Goal: Transaction & Acquisition: Book appointment/travel/reservation

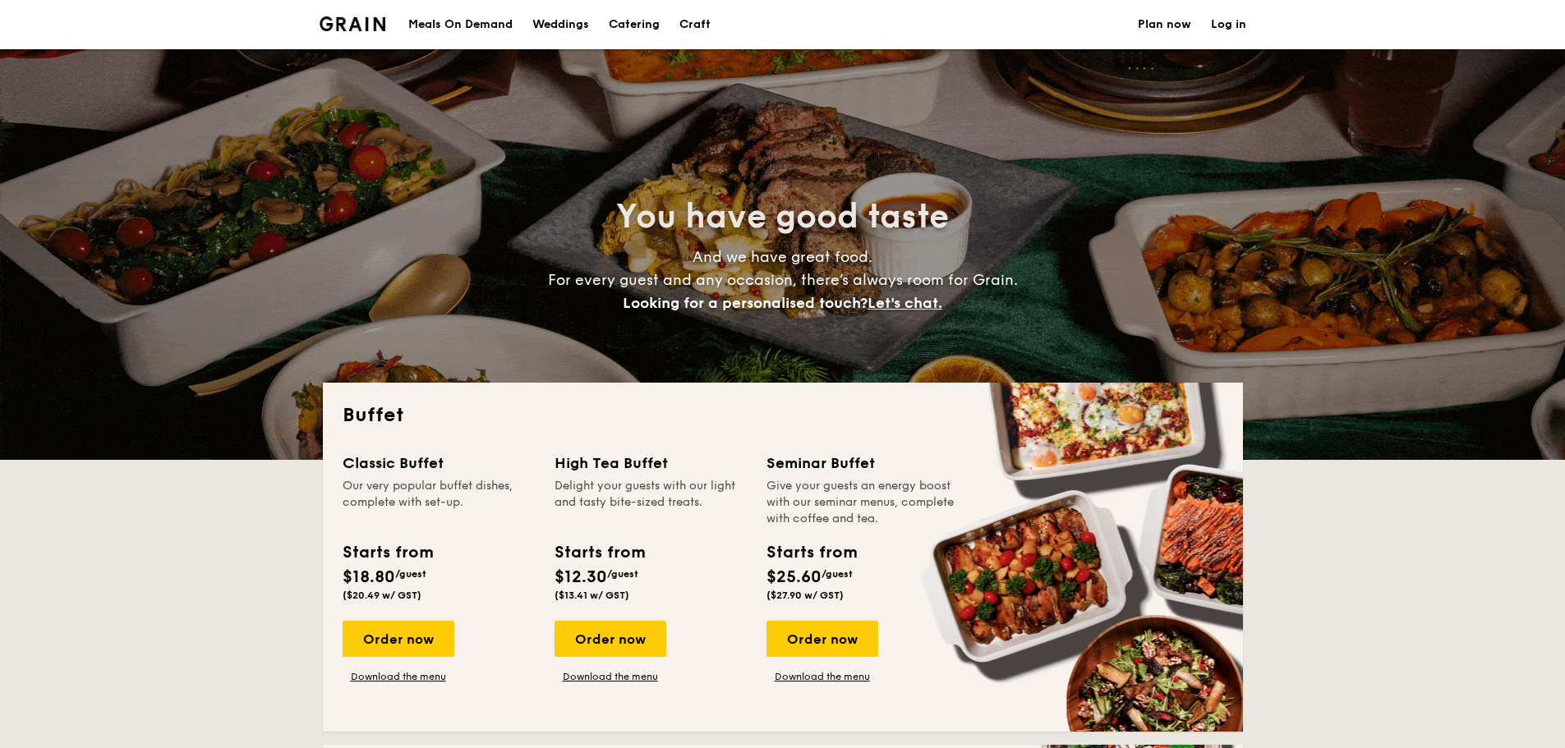
select select
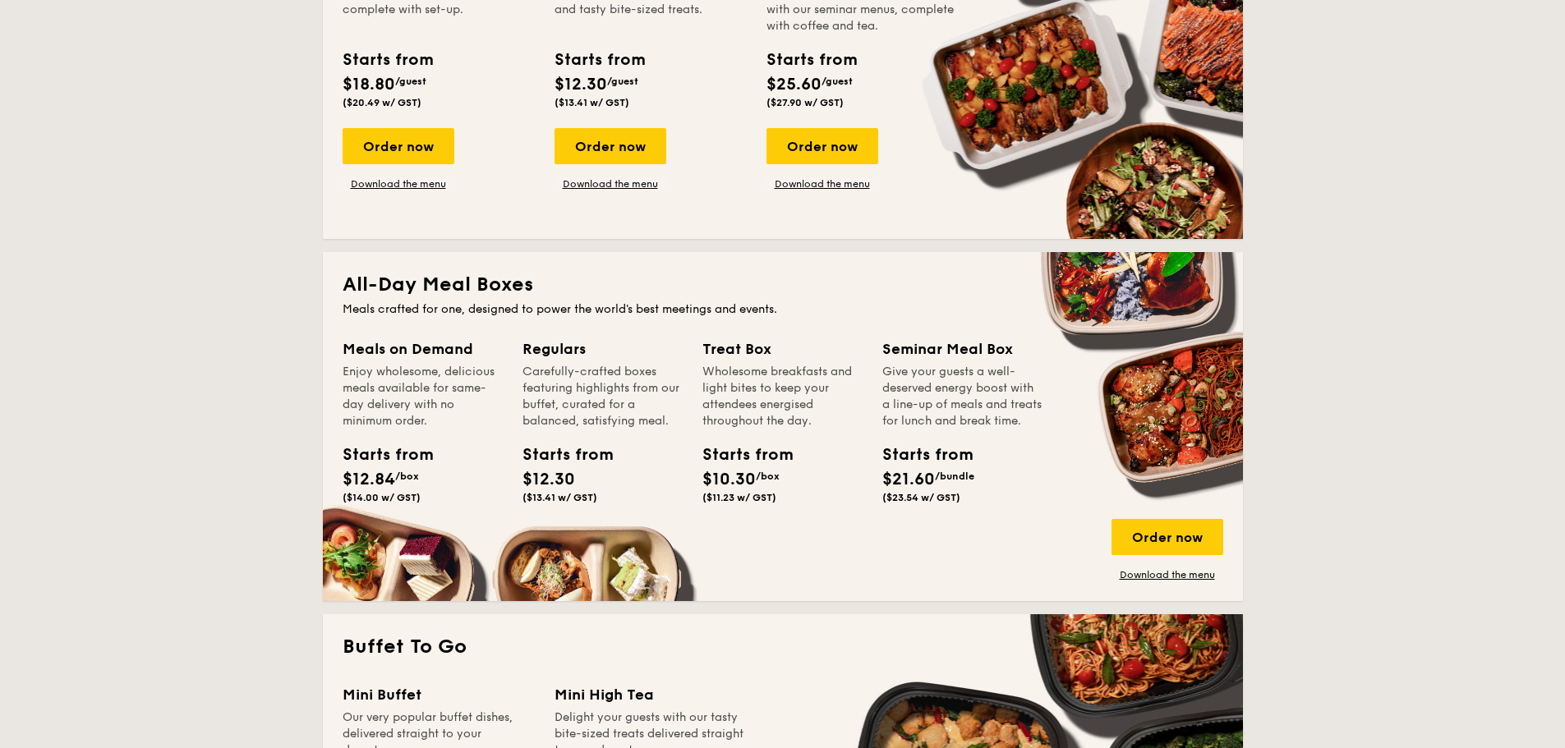
scroll to position [575, 0]
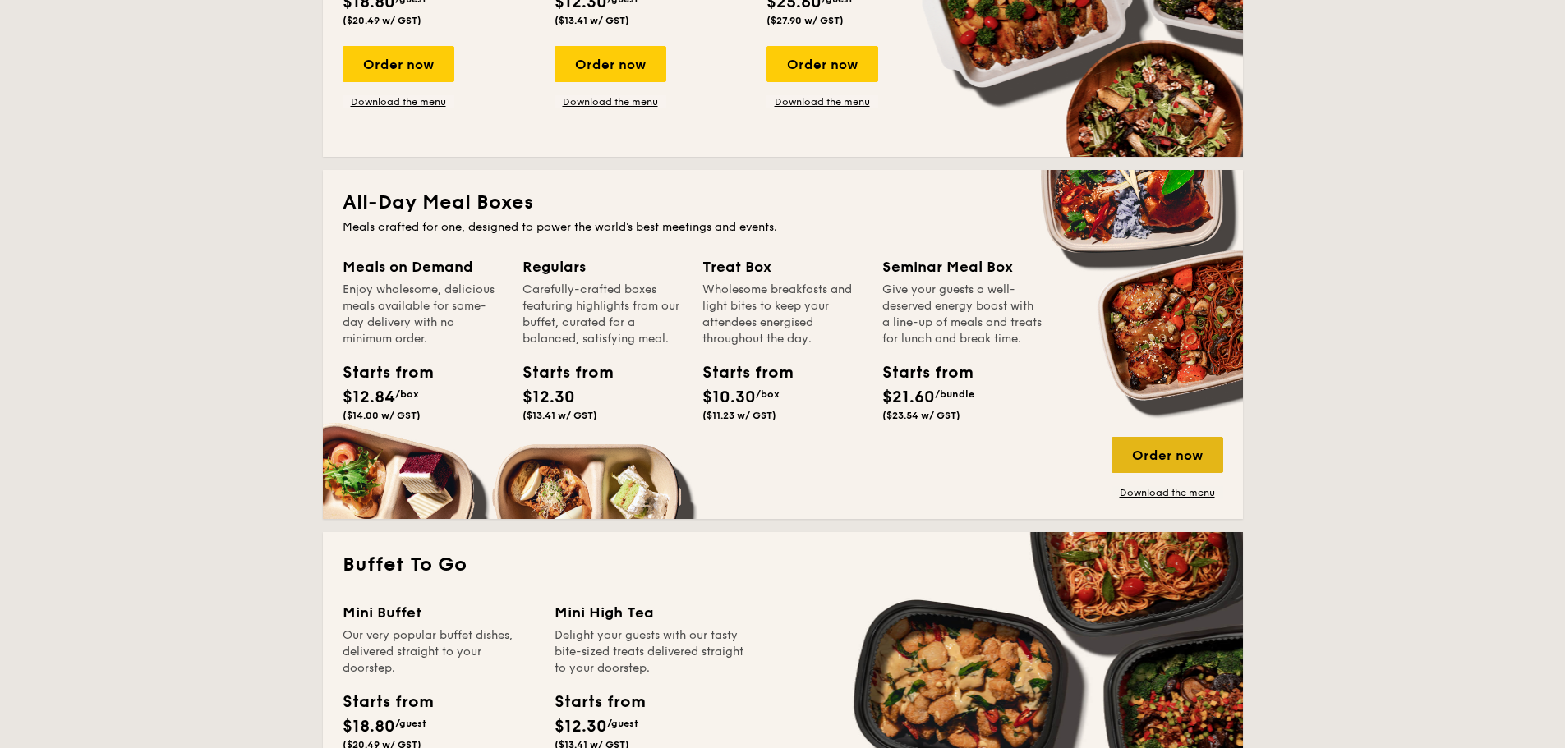
click at [1171, 456] on div "Order now" at bounding box center [1167, 455] width 112 height 36
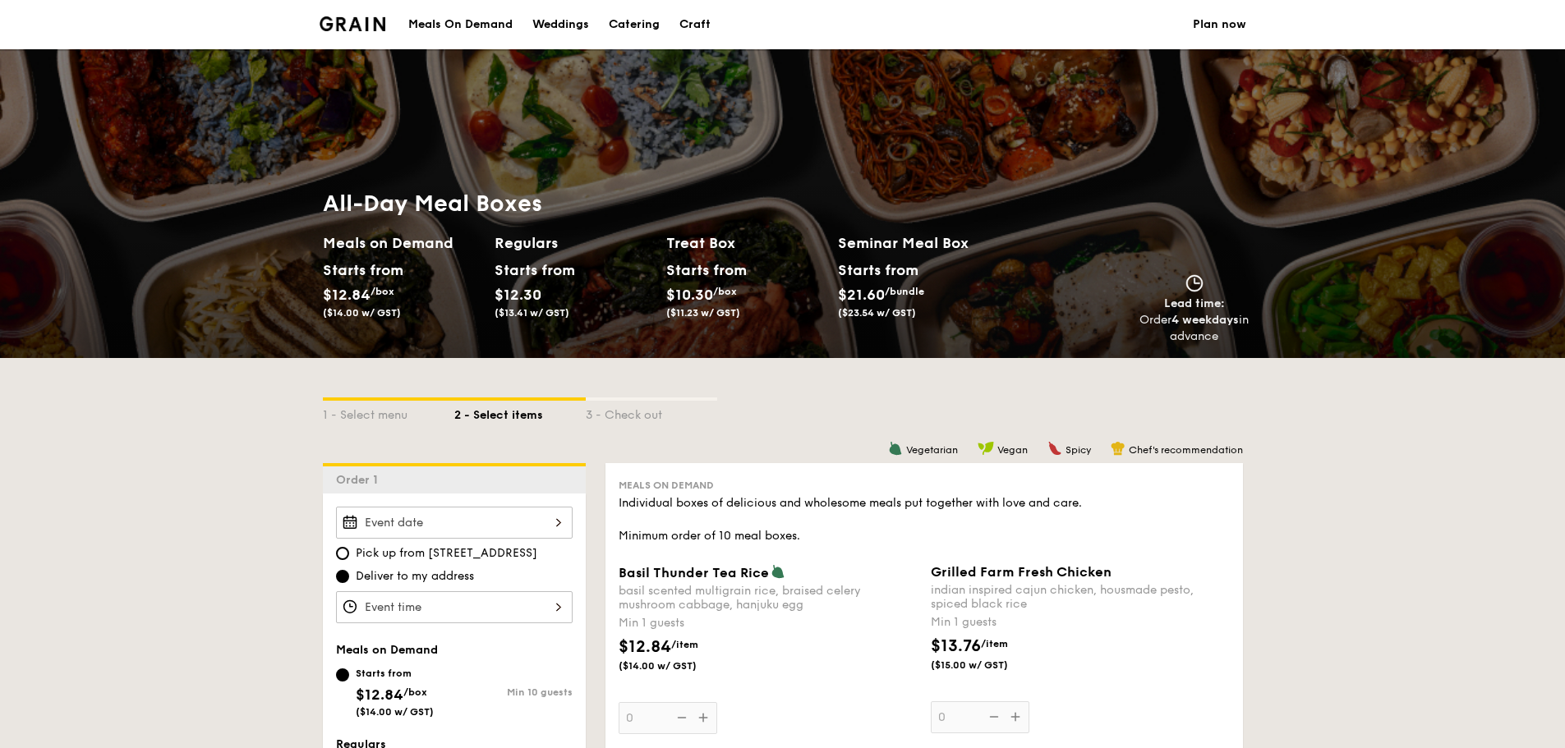
scroll to position [246, 0]
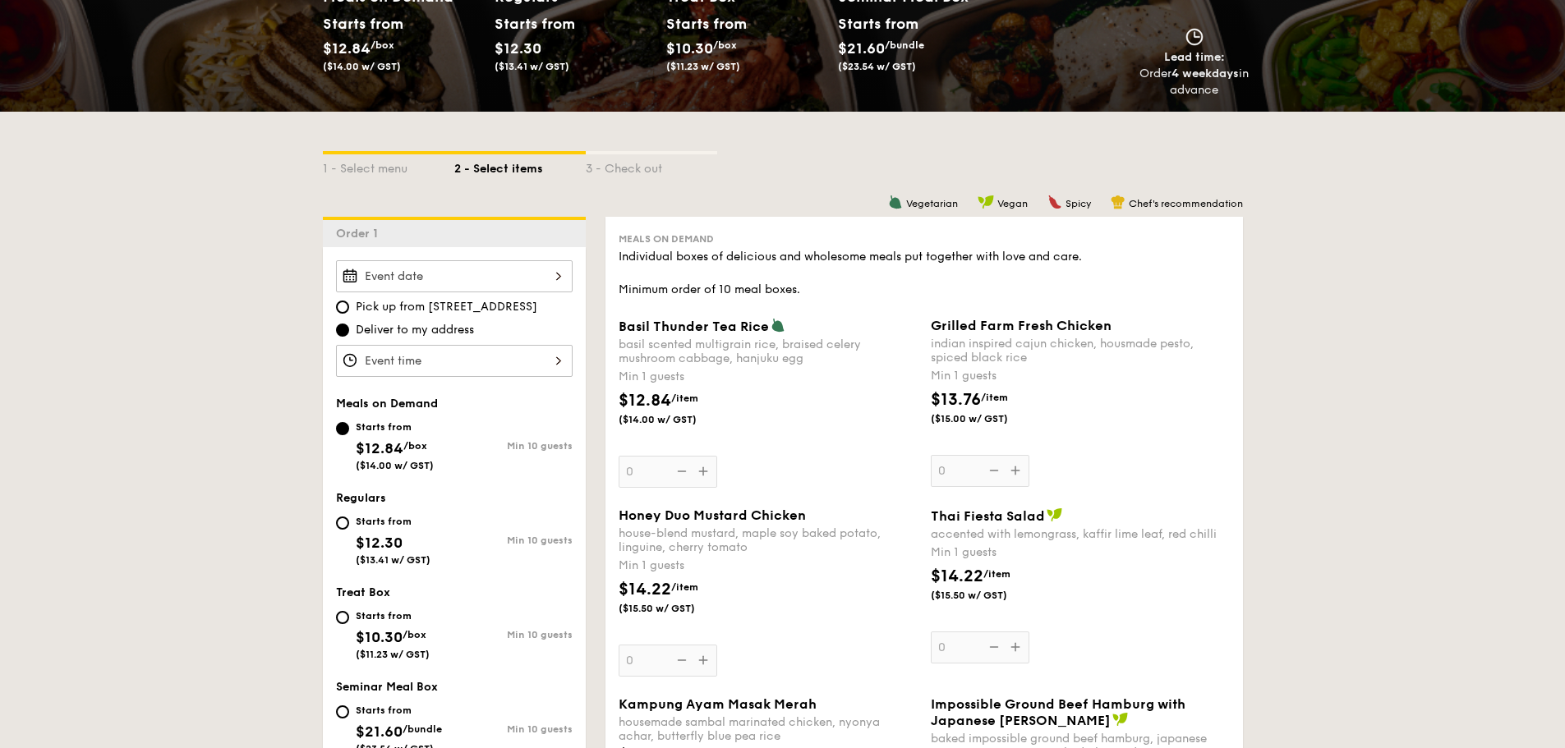
click at [550, 279] on div at bounding box center [454, 276] width 237 height 32
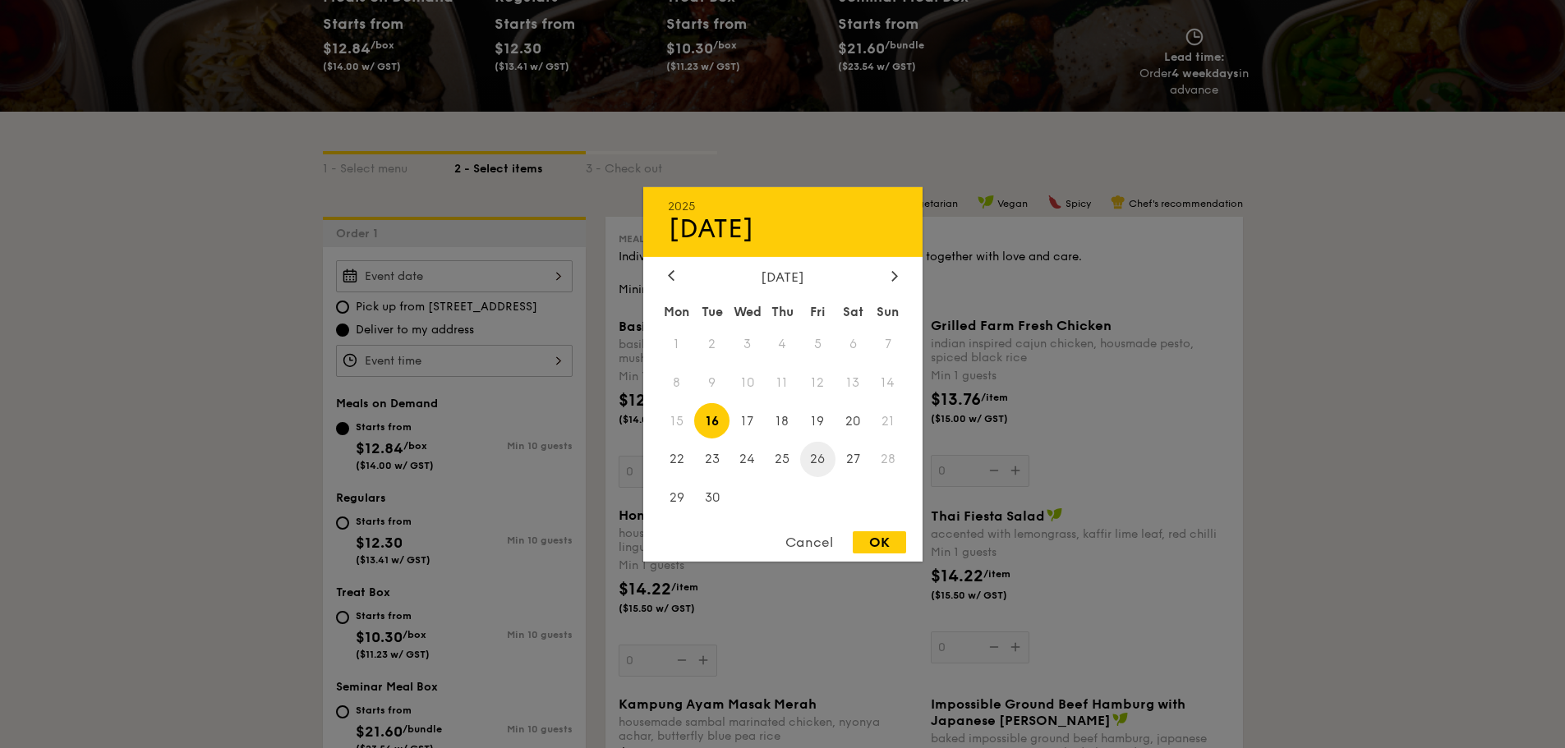
click at [821, 456] on span "26" at bounding box center [817, 459] width 35 height 35
click at [305, 367] on div at bounding box center [782, 374] width 1565 height 748
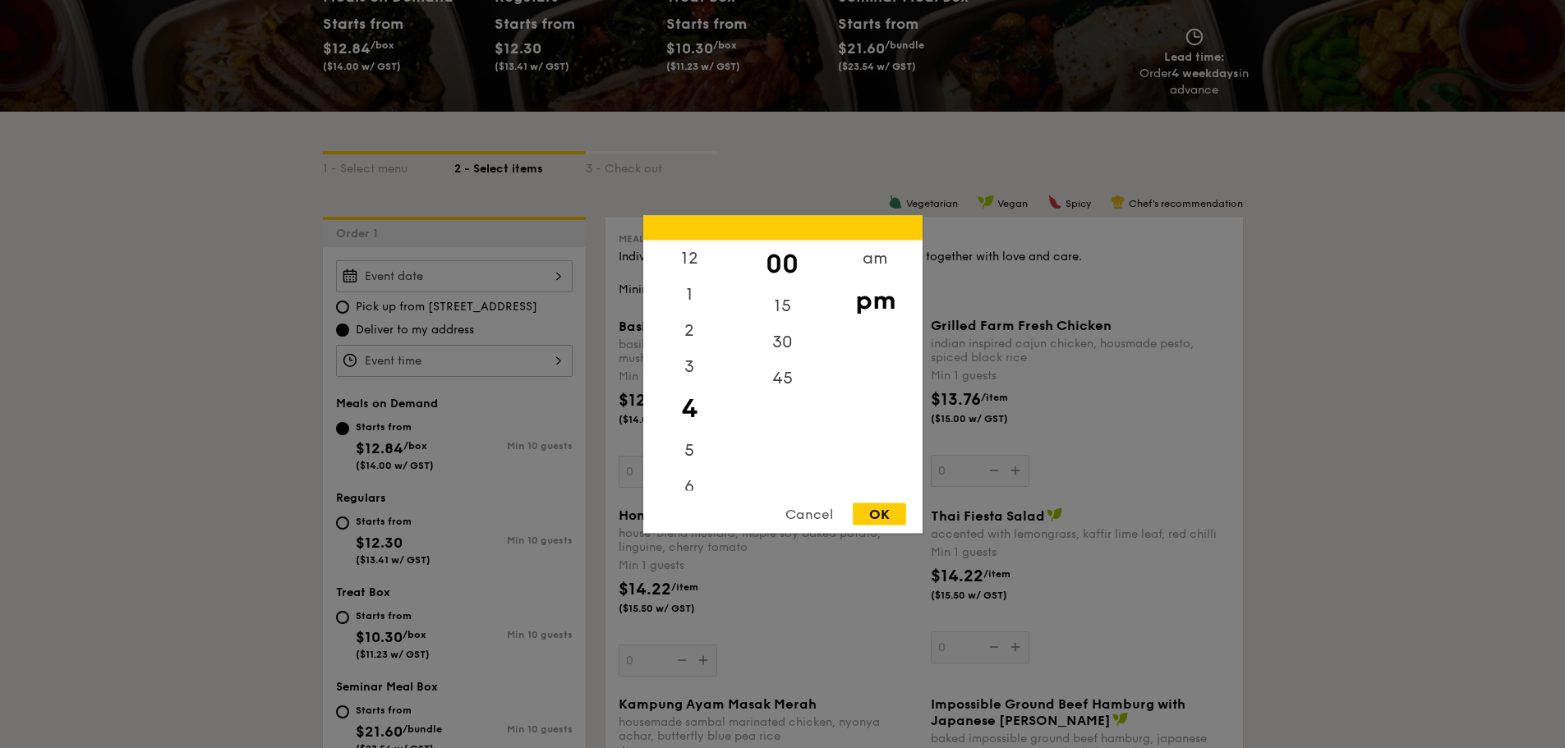
click at [491, 366] on div "12 1 2 3 4 5 6 7 8 9 10 11 00 15 30 45 am pm Cancel OK" at bounding box center [454, 361] width 237 height 32
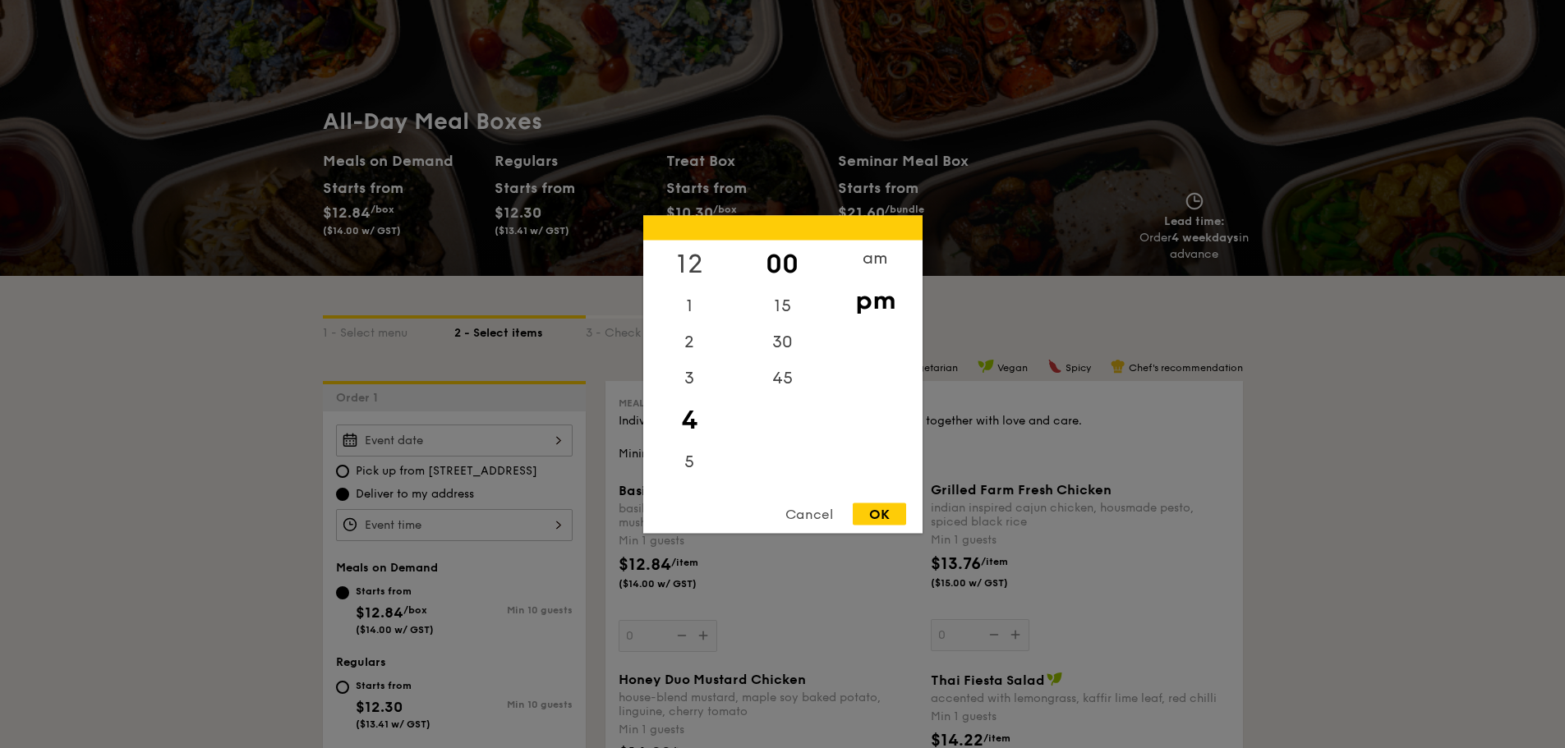
scroll to position [0, 0]
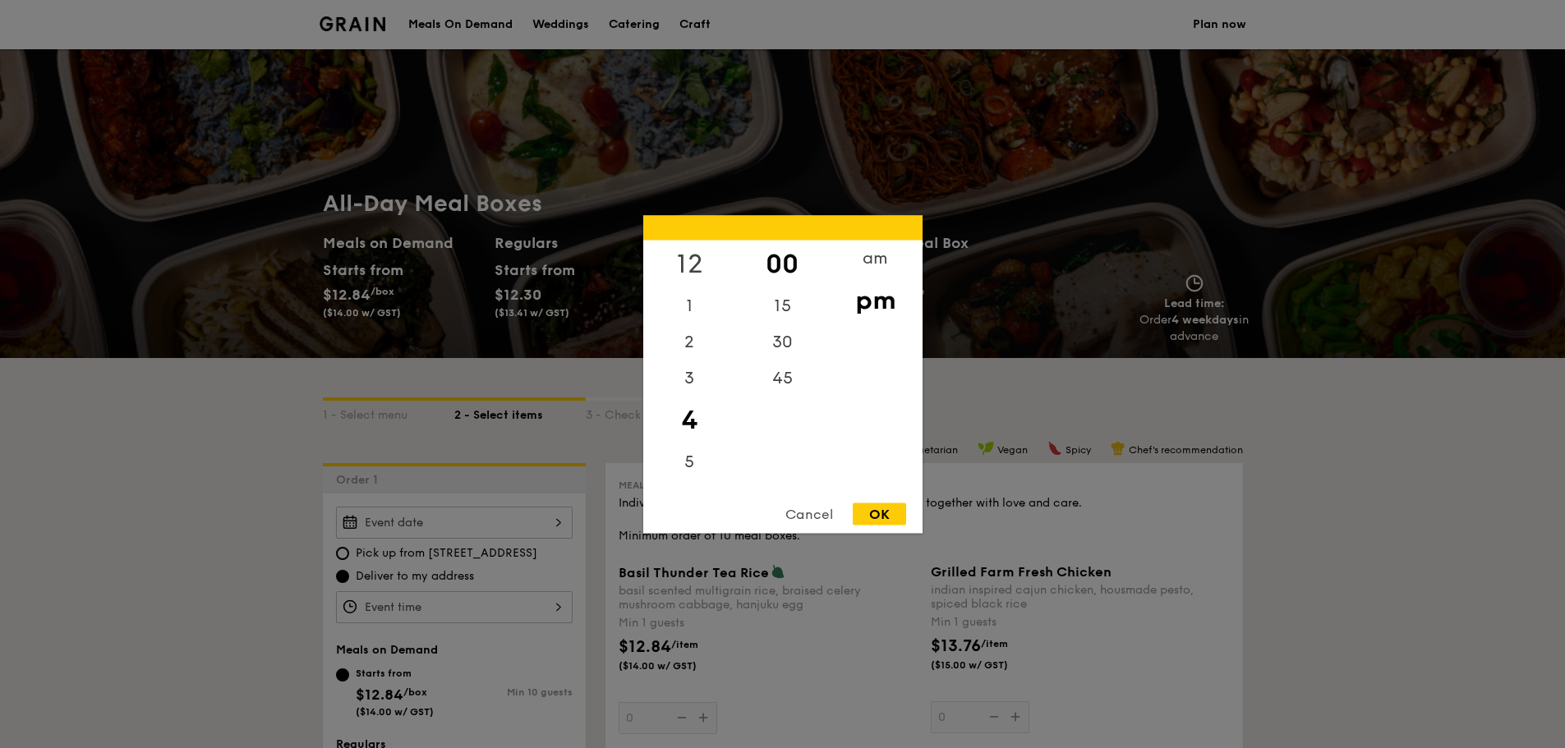
click at [688, 264] on div "12" at bounding box center [689, 264] width 93 height 48
click at [884, 513] on div "OK" at bounding box center [879, 514] width 53 height 22
type input "12:00PM"
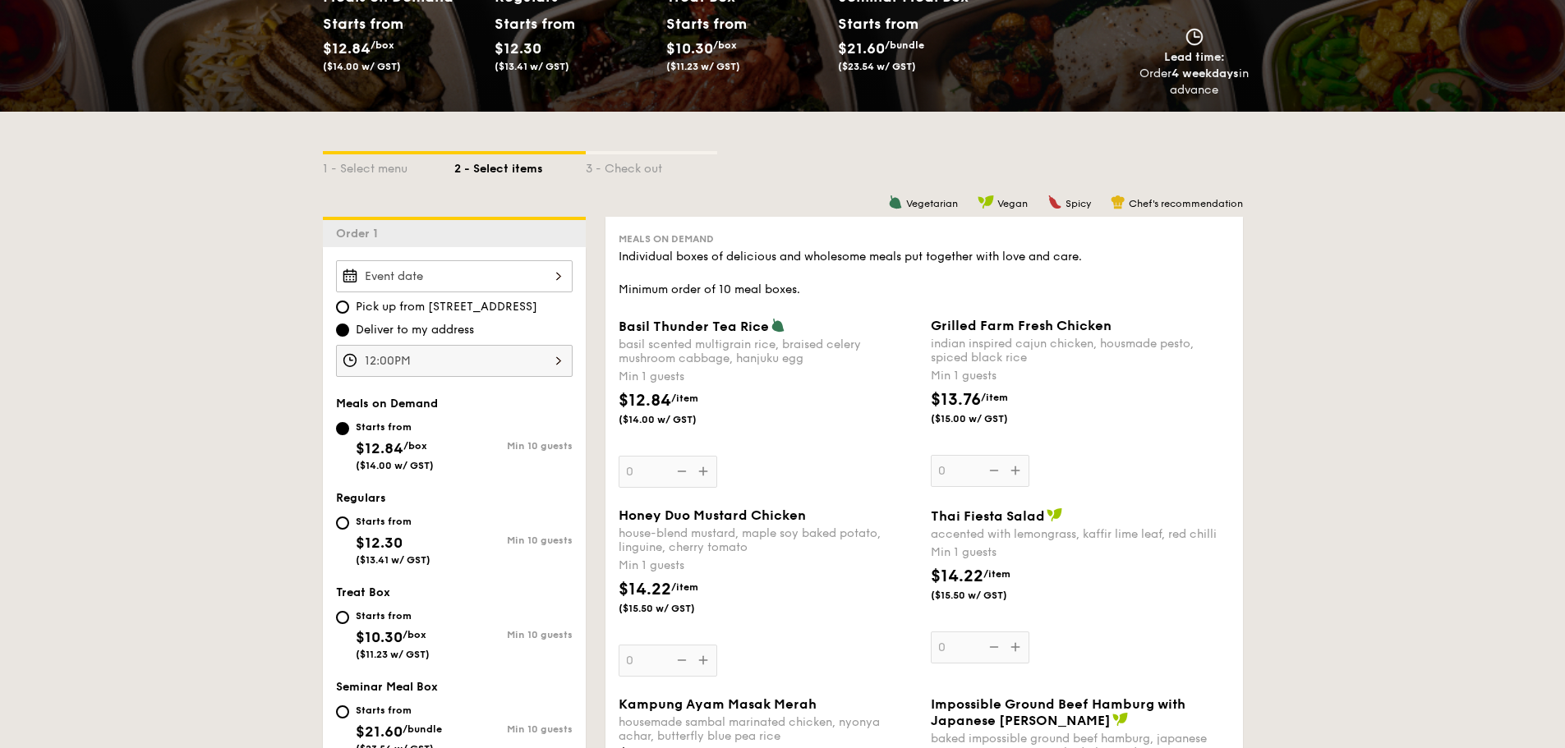
scroll to position [411, 0]
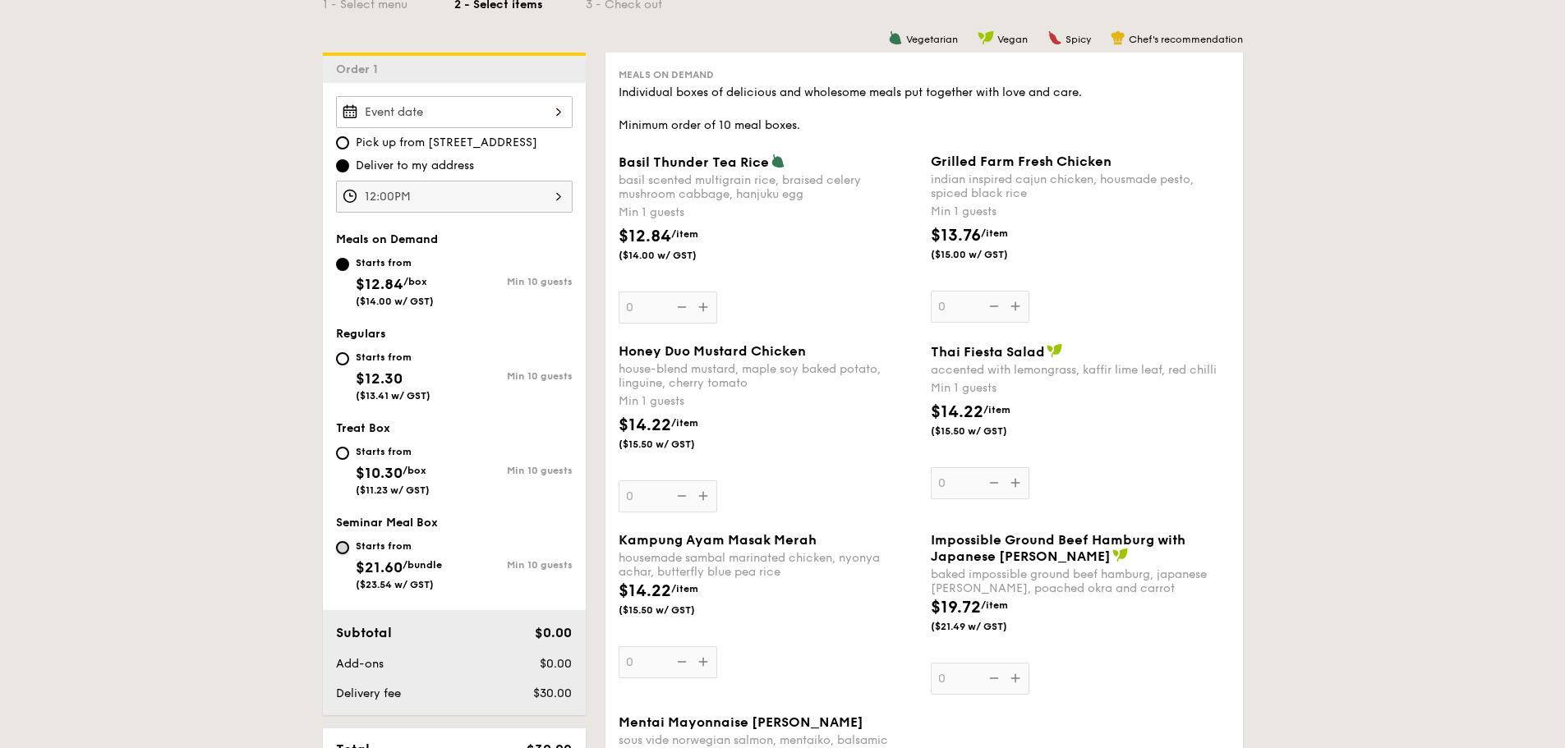
click at [340, 544] on input "Starts from $21.60 /bundle ($23.54 w/ GST) Min 10 guests" at bounding box center [342, 547] width 13 height 13
radio input "true"
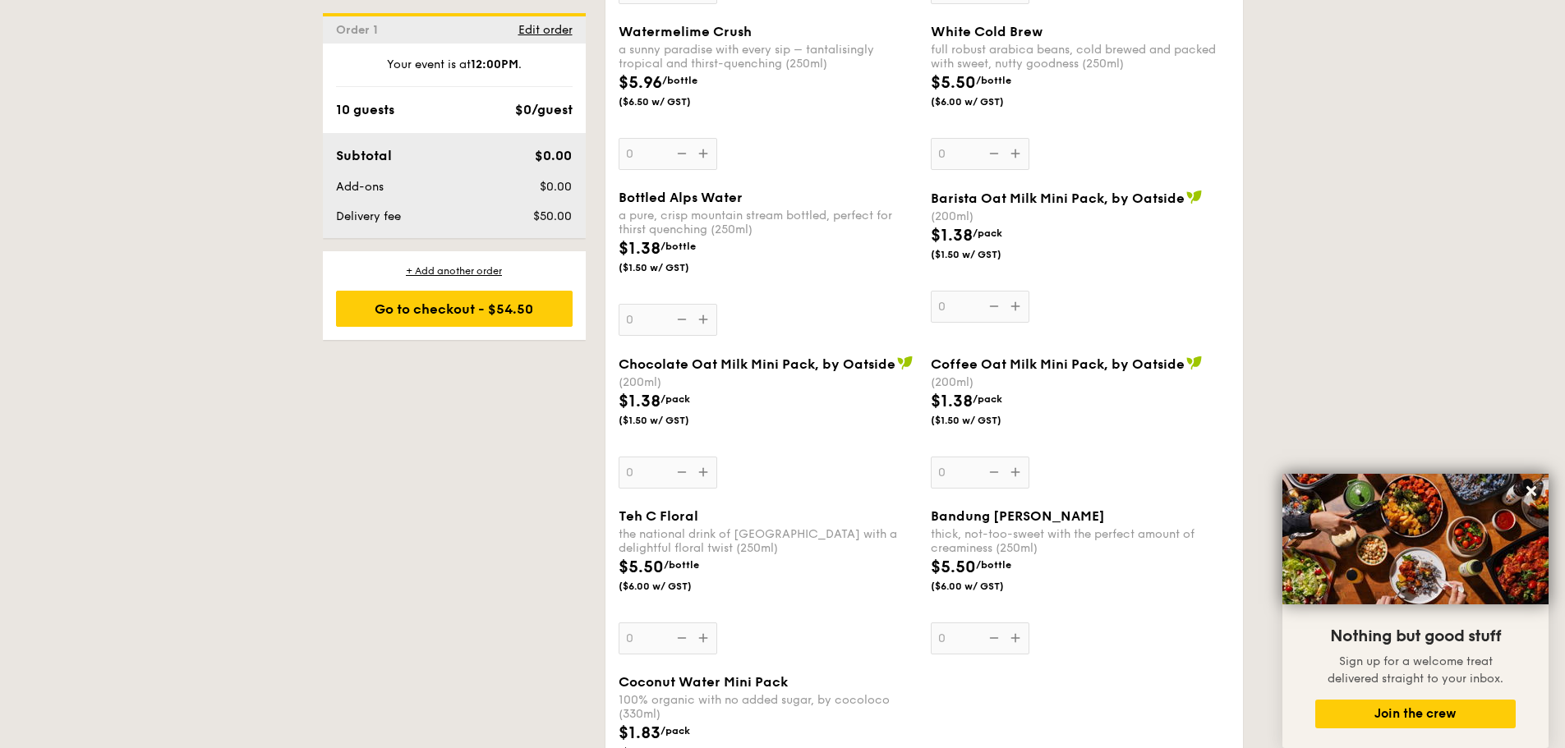
scroll to position [4657, 0]
